Goal: Check status: Check status

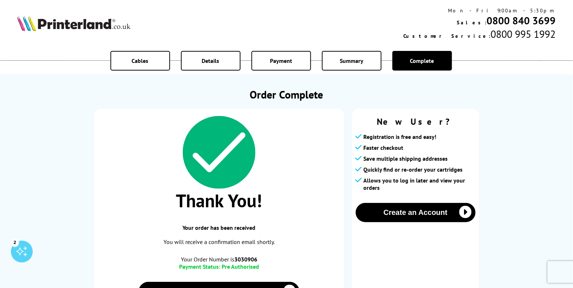
click at [216, 60] on span "Details" at bounding box center [210, 60] width 17 height 7
click at [280, 60] on span "Payment" at bounding box center [281, 60] width 22 height 7
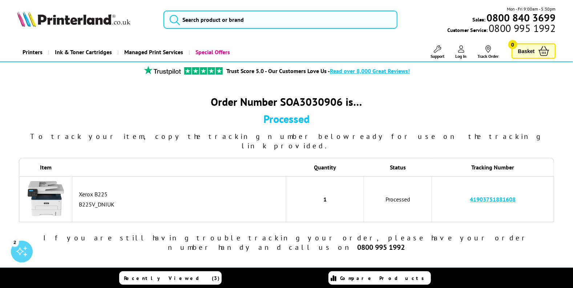
click at [493, 196] on link "41903751881608" at bounding box center [493, 199] width 46 height 7
